Goal: Task Accomplishment & Management: Use online tool/utility

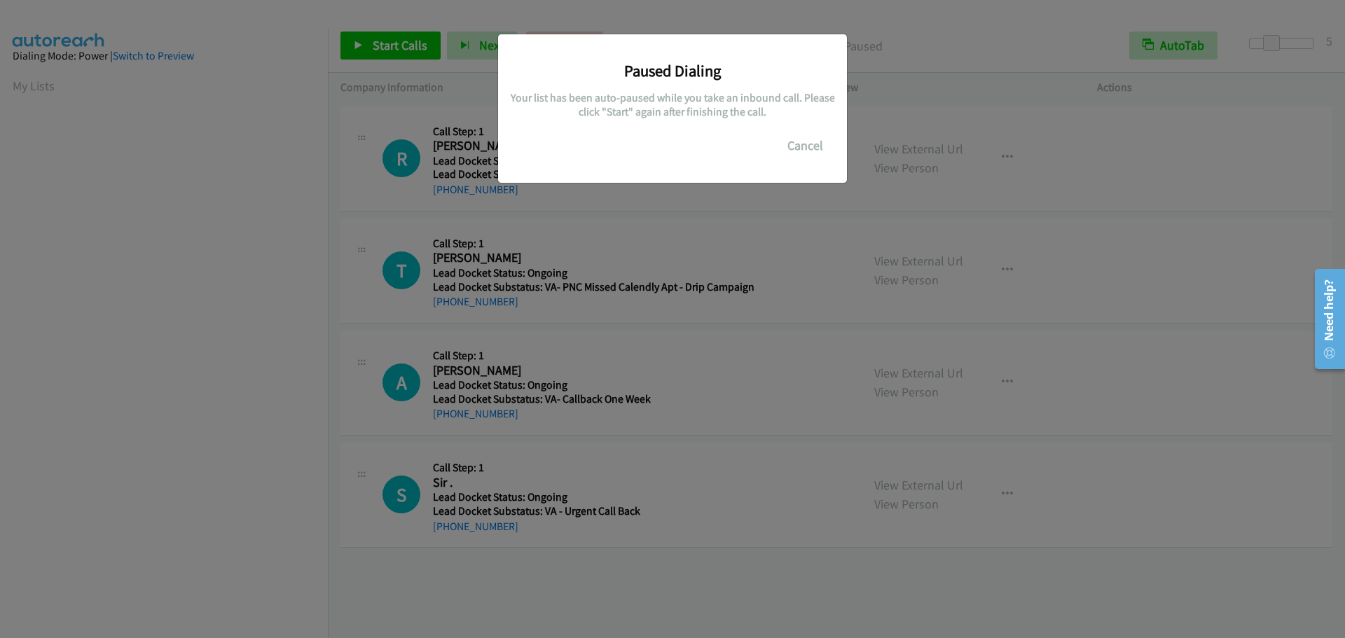
scroll to position [148, 0]
click at [806, 141] on button "Cancel" at bounding box center [805, 146] width 62 height 28
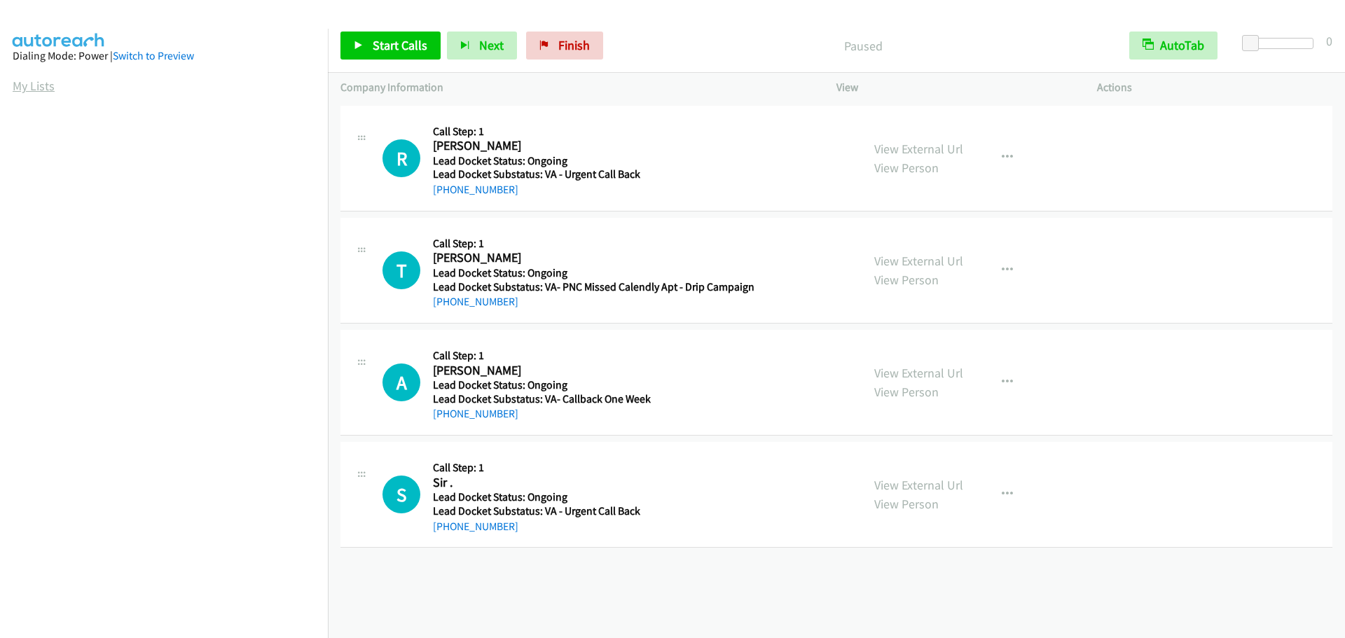
click at [35, 88] on link "My Lists" at bounding box center [34, 86] width 42 height 16
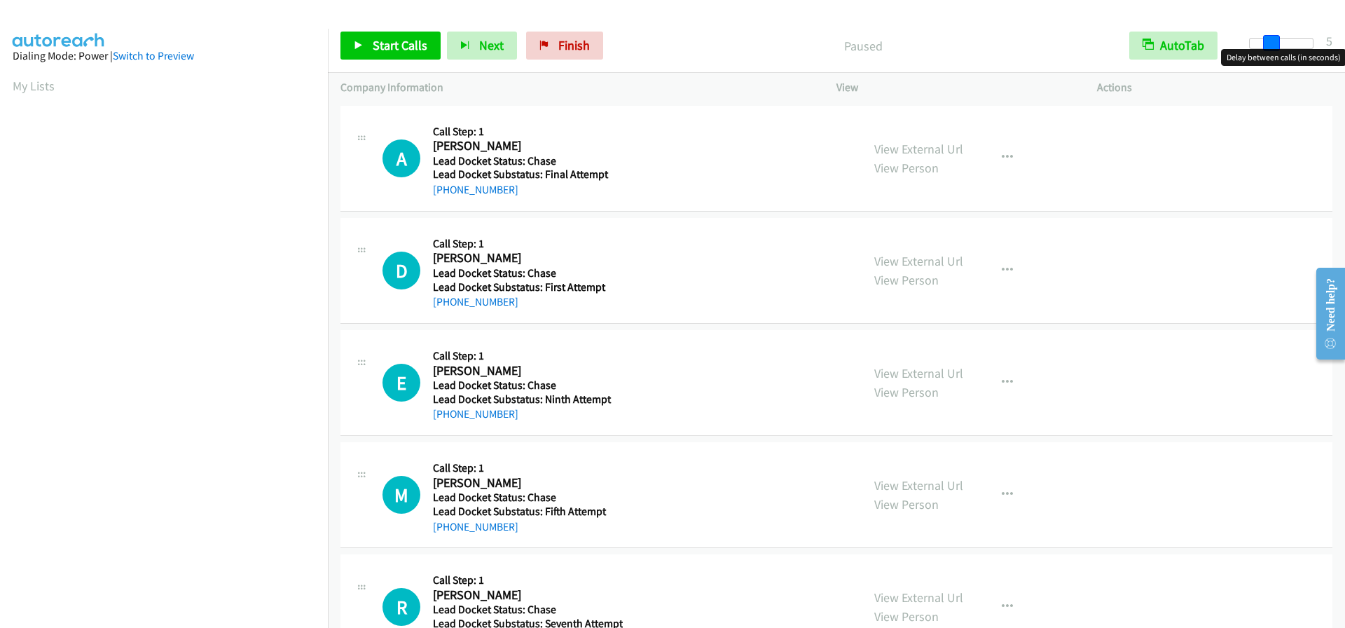
drag, startPoint x: 1246, startPoint y: 44, endPoint x: 1269, endPoint y: 47, distance: 22.6
click at [1269, 47] on span at bounding box center [1271, 43] width 17 height 17
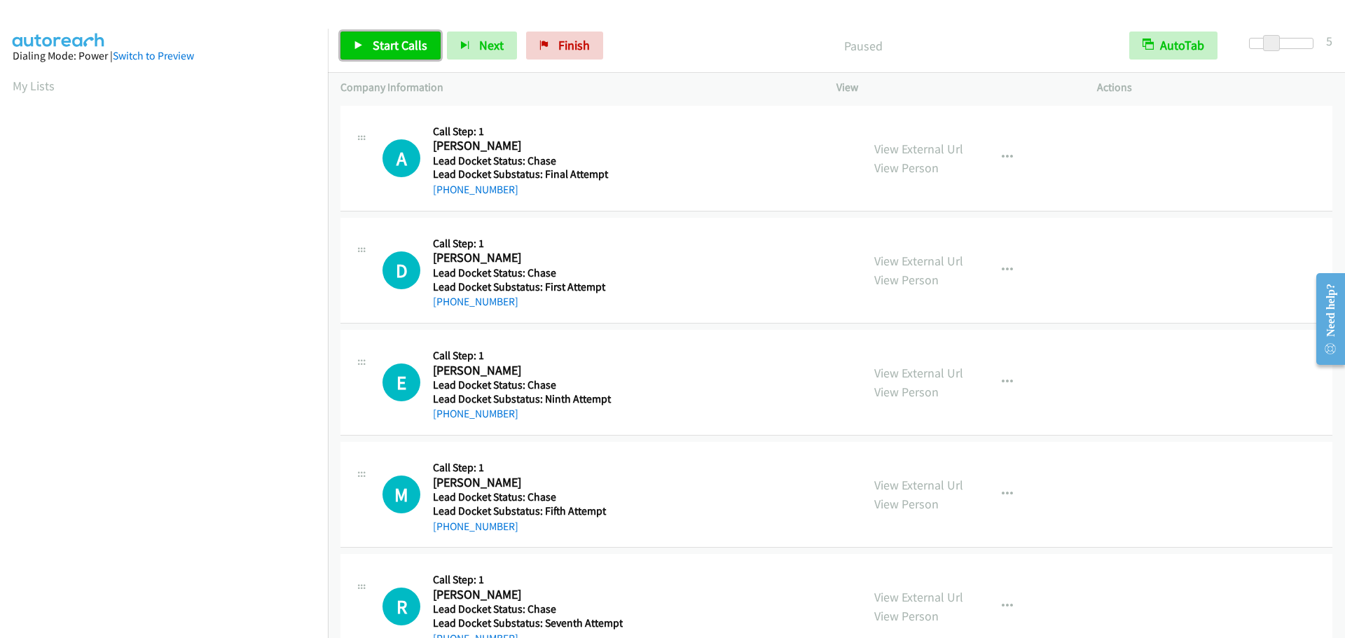
click at [376, 41] on span "Start Calls" at bounding box center [400, 45] width 55 height 16
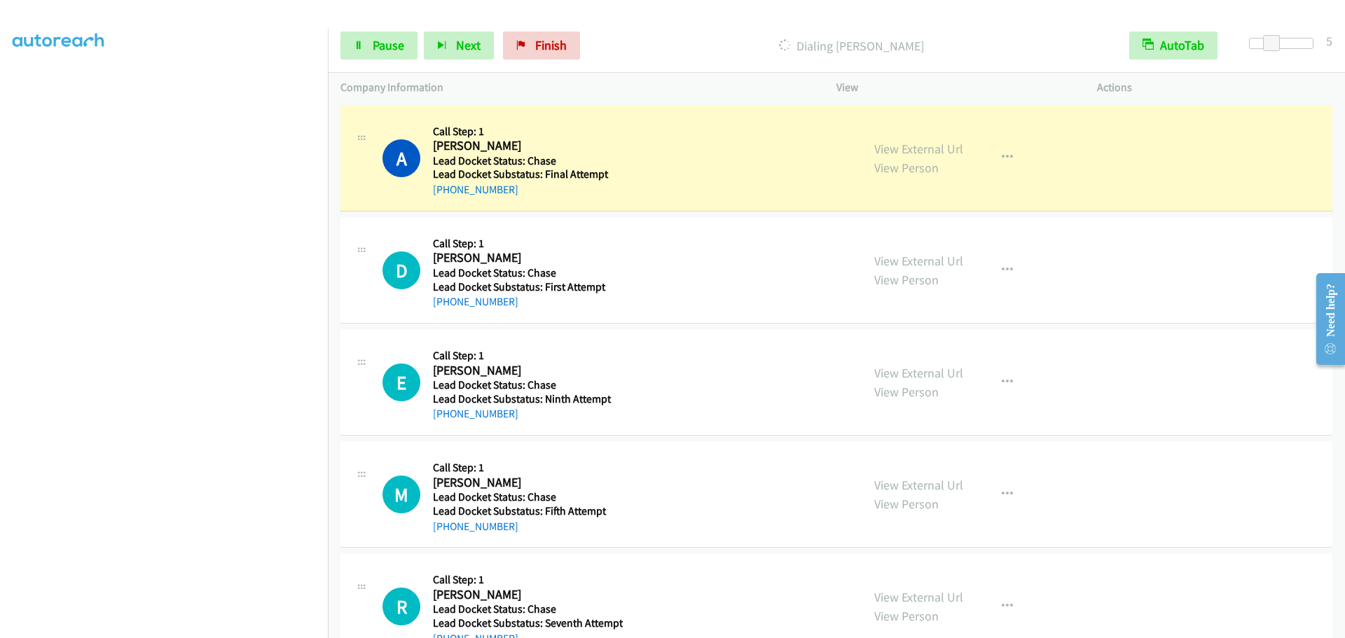
scroll to position [147, 0]
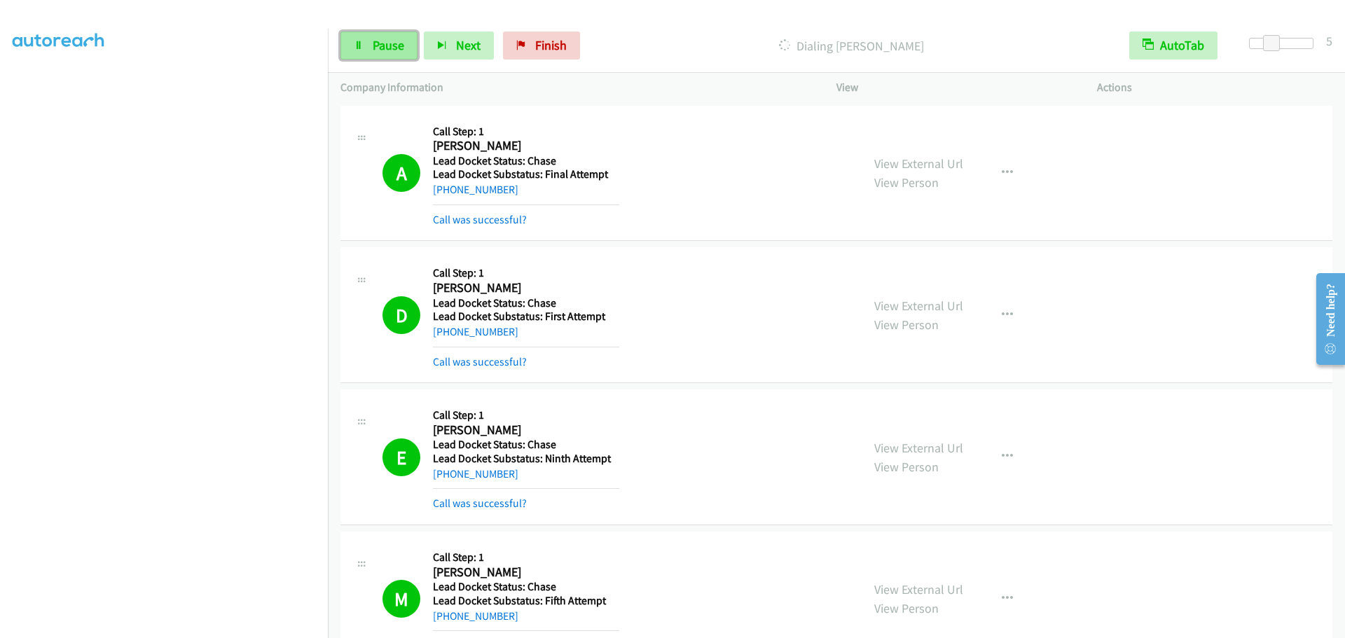
click at [383, 43] on span "Pause" at bounding box center [389, 45] width 32 height 16
click at [366, 38] on link "Start Calls" at bounding box center [391, 46] width 100 height 28
click at [366, 45] on link "Pause" at bounding box center [379, 46] width 77 height 28
click at [391, 48] on span "Start Calls" at bounding box center [400, 45] width 55 height 16
